Goal: Information Seeking & Learning: Learn about a topic

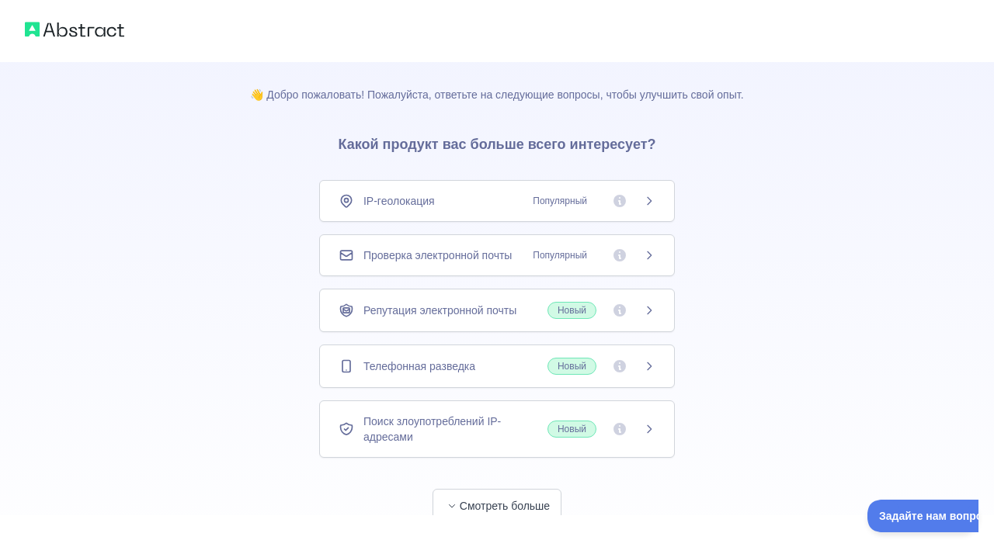
scroll to position [42, 0]
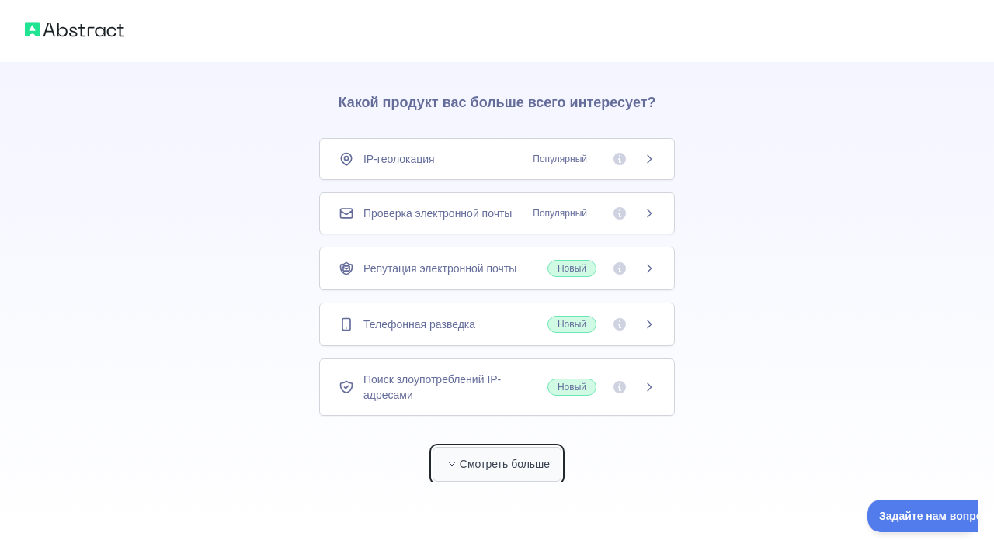
click at [542, 460] on font "Смотреть больше" at bounding box center [505, 464] width 90 height 12
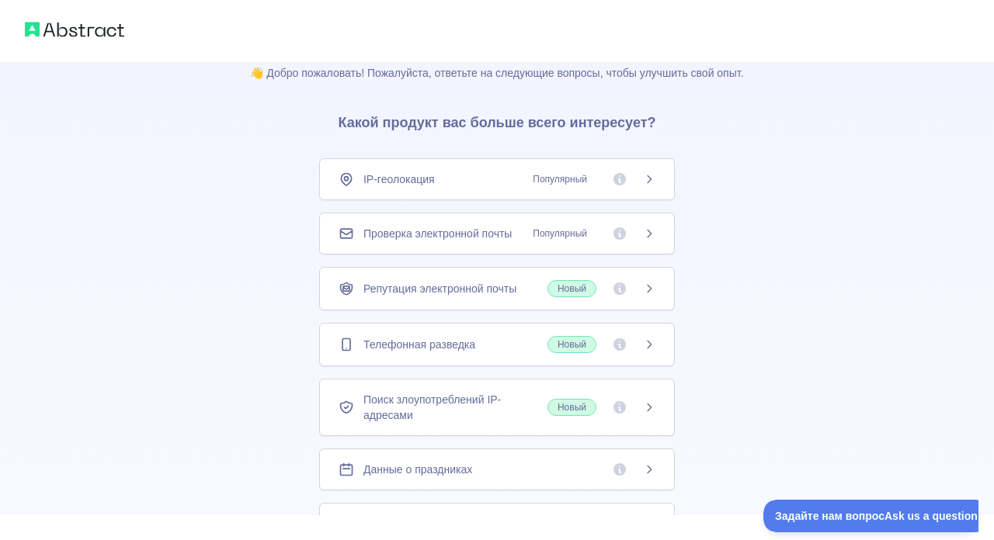
scroll to position [0, 0]
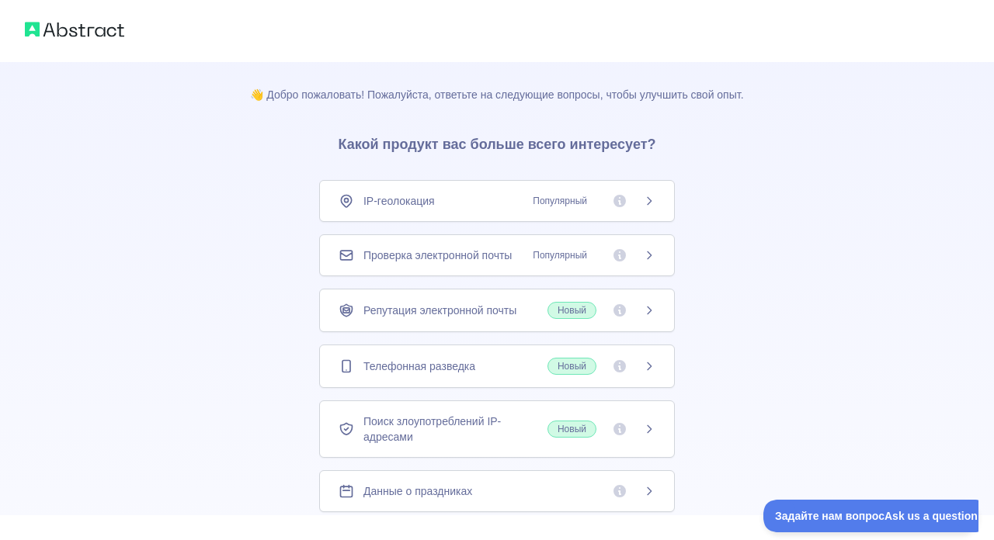
click at [363, 253] on font "Проверка электронной почты" at bounding box center [437, 255] width 148 height 12
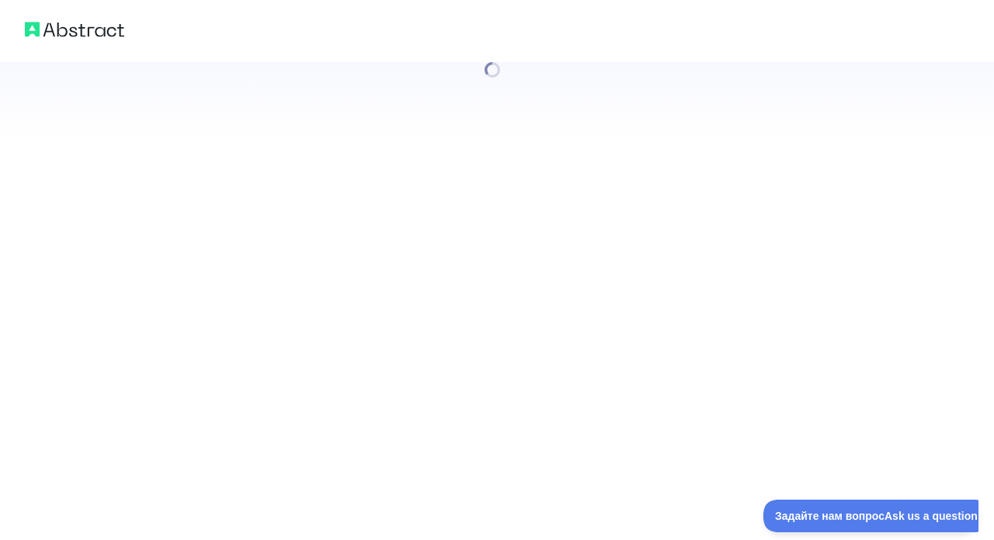
click at [413, 258] on div at bounding box center [497, 270] width 994 height 540
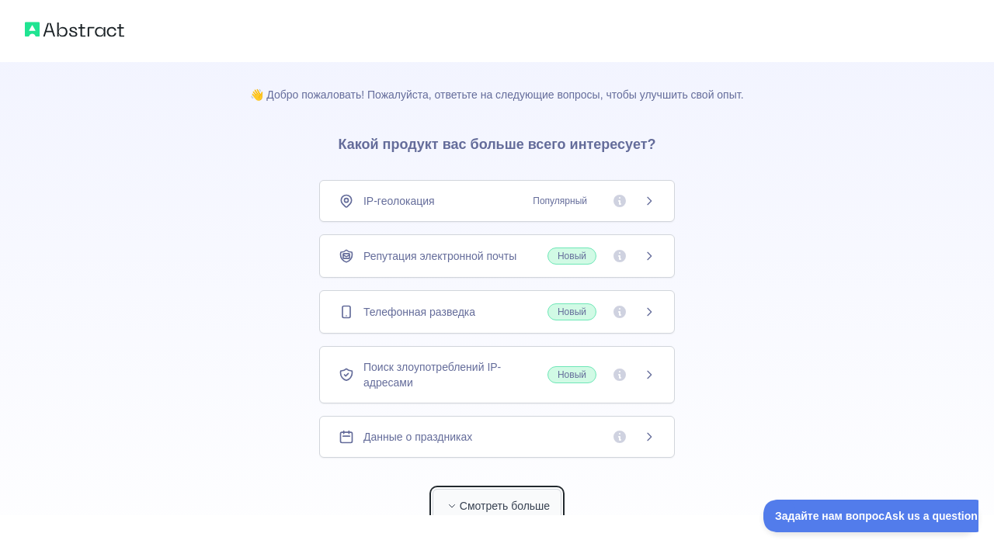
click at [447, 501] on icon "button" at bounding box center [451, 505] width 9 height 9
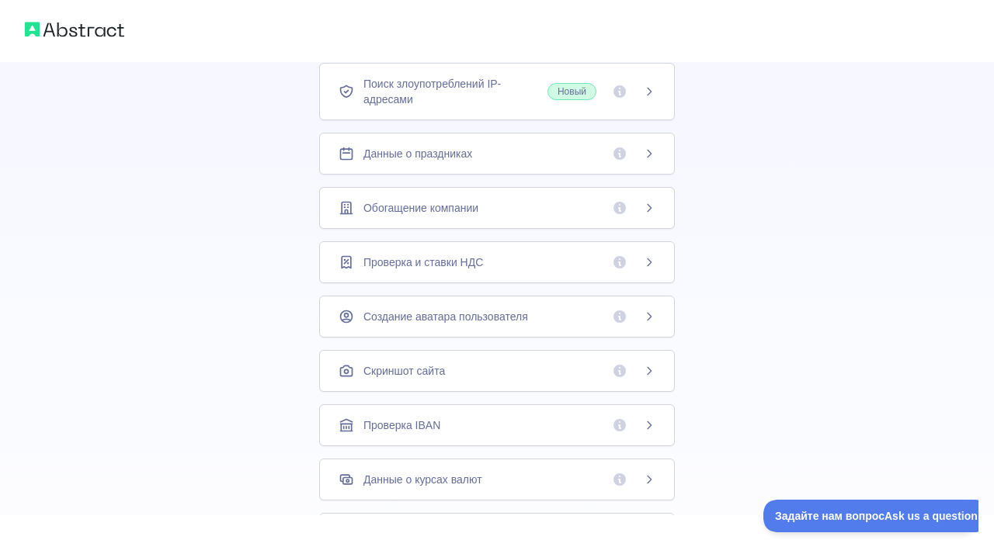
scroll to position [397, 0]
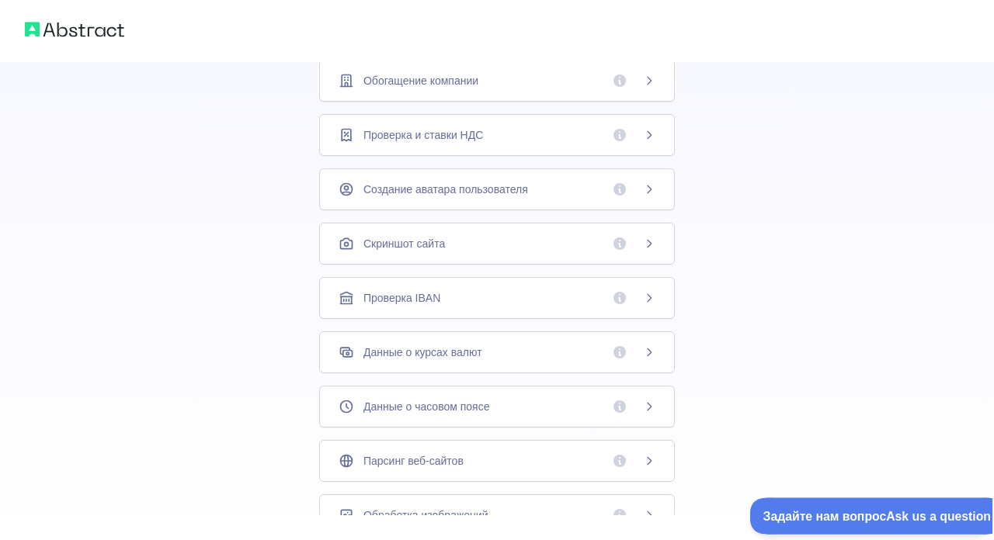
click at [887, 506] on button "Задайте нам вопрос Ask us a question" at bounding box center [862, 514] width 226 height 33
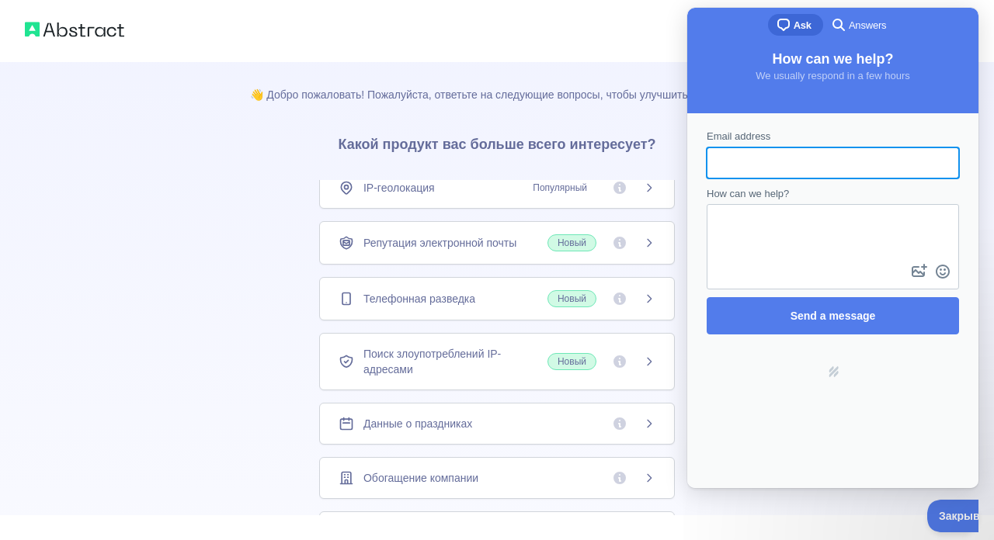
scroll to position [0, 0]
click at [165, 252] on div "👋 Добро пожаловать! Пожалуйста, ответьте на следующие вопросы, чтобы улучшить с…" at bounding box center [497, 493] width 994 height 987
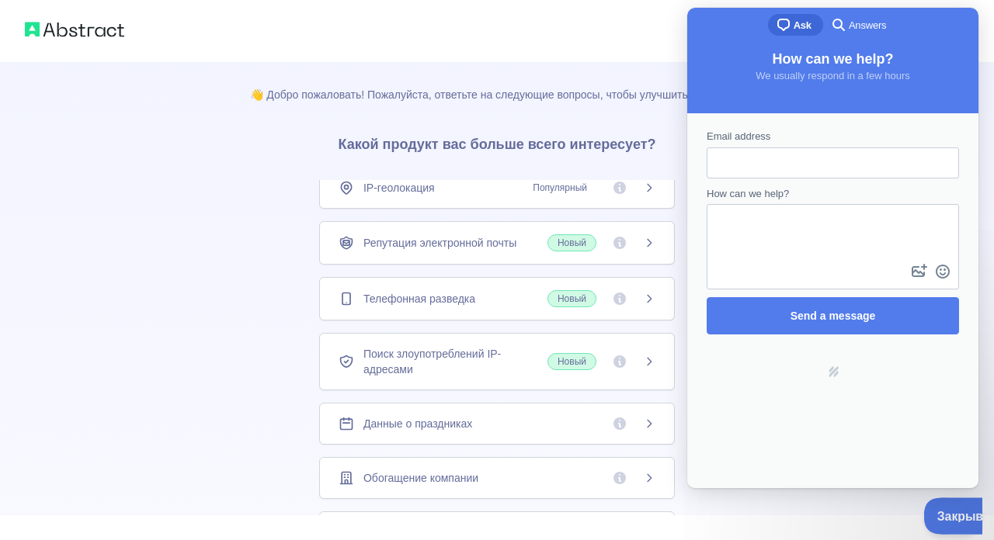
click at [963, 508] on button "Закрывать" at bounding box center [964, 514] width 82 height 33
